Goal: Information Seeking & Learning: Learn about a topic

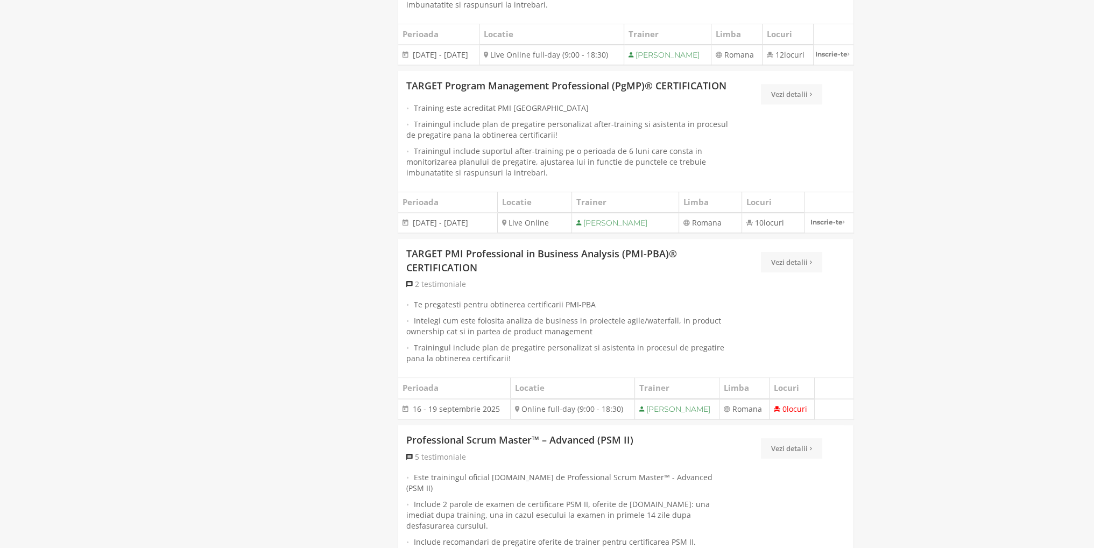
scroll to position [645, 0]
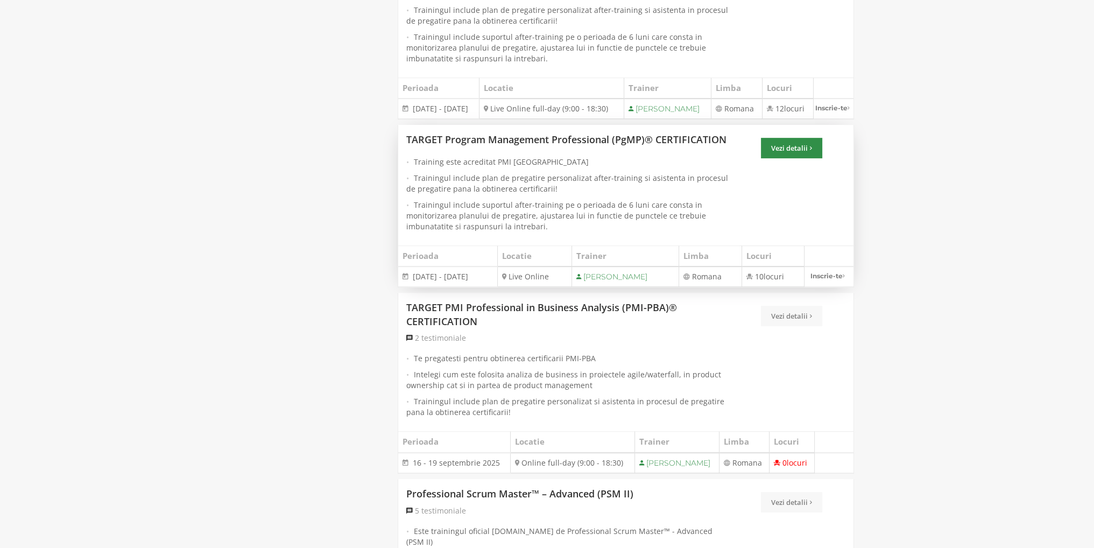
click at [810, 152] on icon at bounding box center [811, 148] width 2 height 7
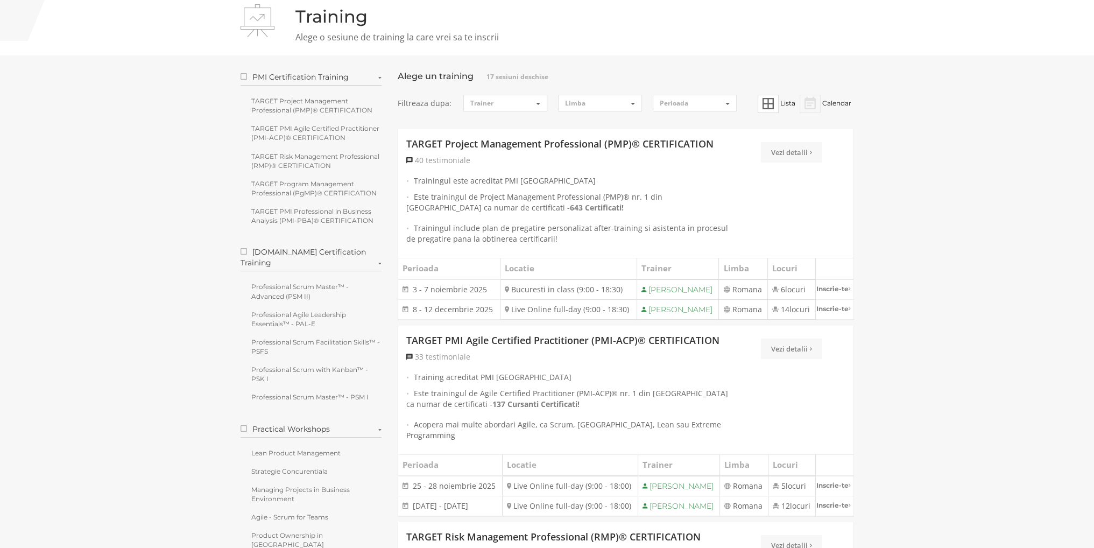
scroll to position [54, 0]
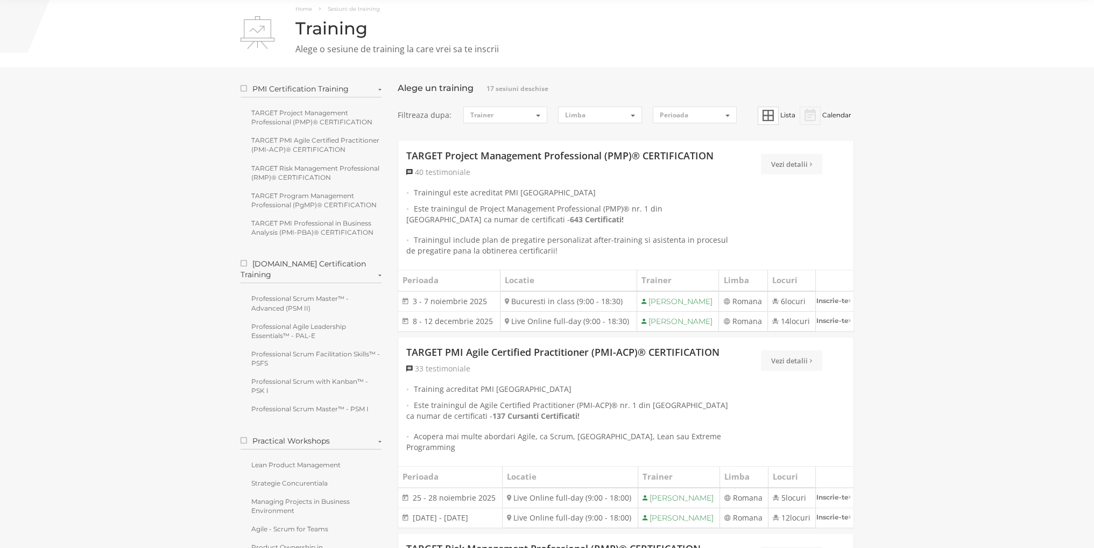
click at [791, 168] on link "Vezi detalii" at bounding box center [791, 164] width 61 height 20
click at [791, 165] on link "Vezi detalii" at bounding box center [791, 164] width 61 height 20
